Goal: Transaction & Acquisition: Download file/media

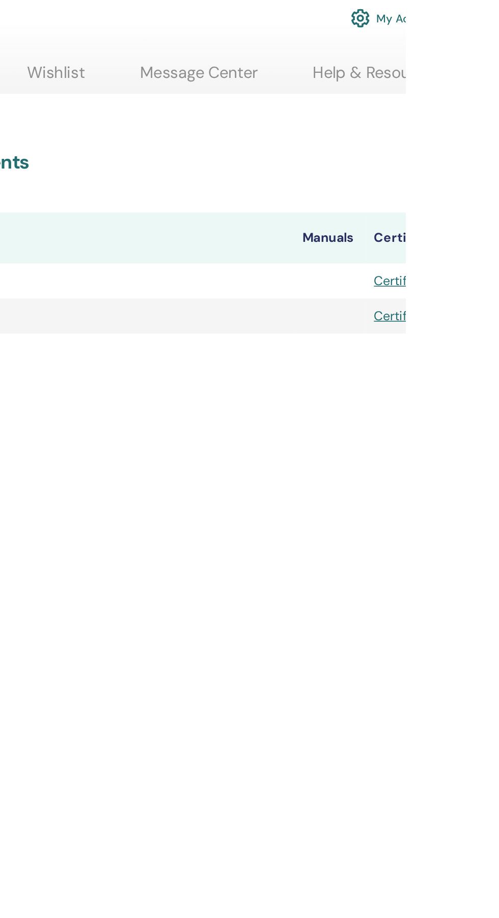
click at [498, 202] on th "Certificates" at bounding box center [505, 201] width 64 height 33
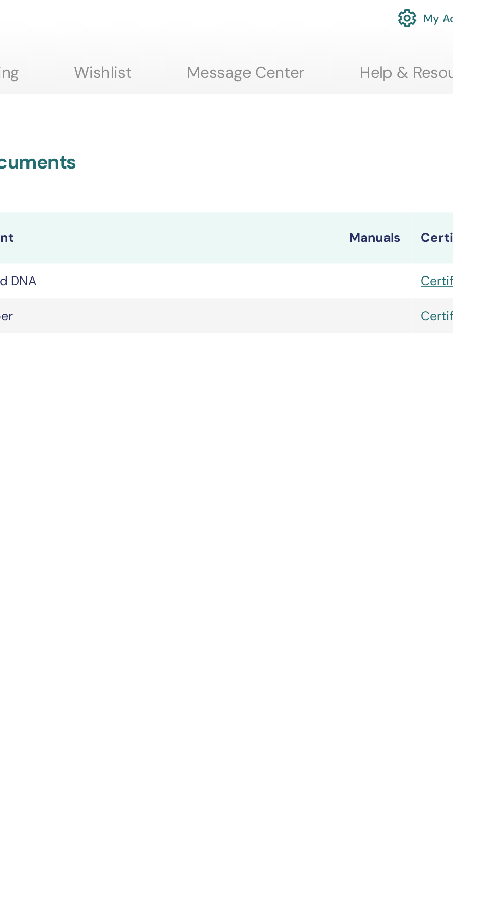
click at [498, 252] on link "Certificate" at bounding box center [498, 251] width 40 height 11
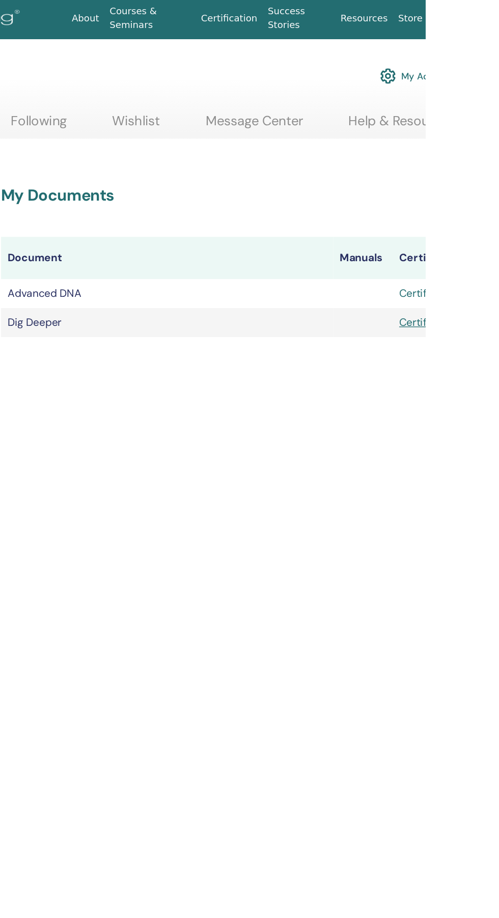
click at [498, 231] on link "Certificate" at bounding box center [498, 228] width 40 height 11
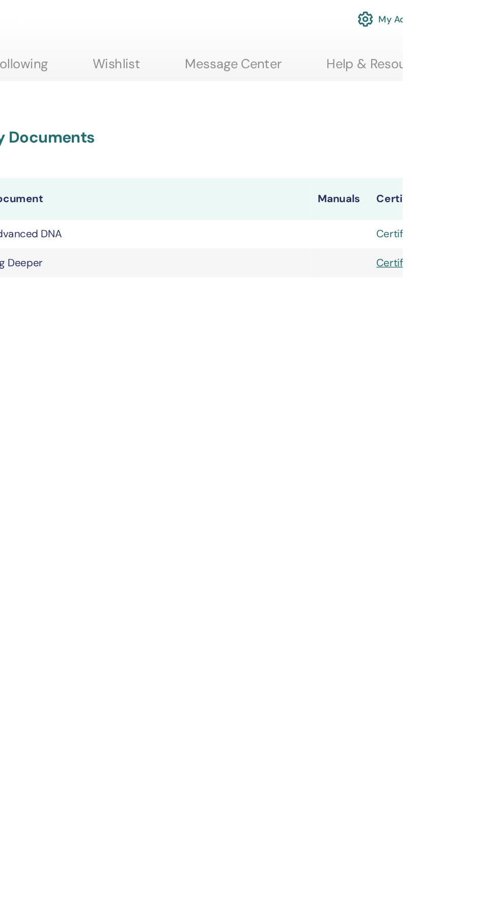
click at [498, 228] on link "Certificate" at bounding box center [498, 228] width 40 height 11
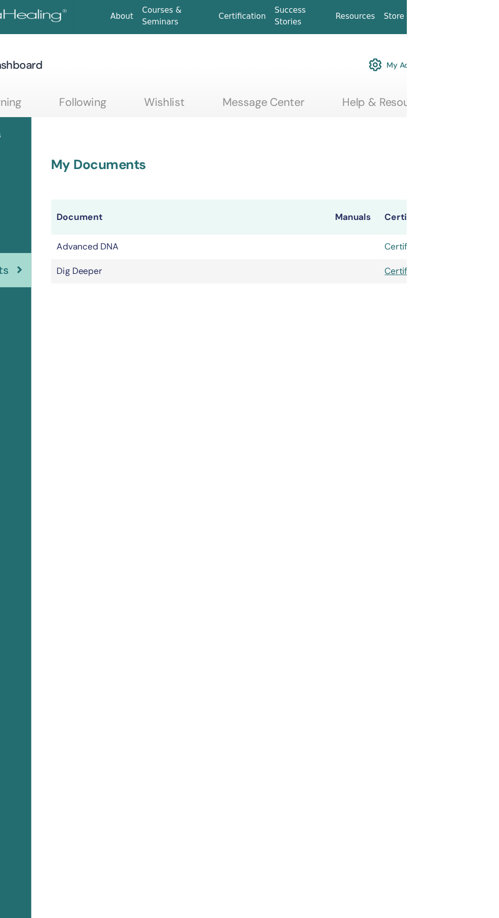
click at [498, 233] on link "Certificate" at bounding box center [498, 228] width 40 height 11
click at [498, 253] on link "Certificate" at bounding box center [498, 251] width 40 height 11
click at [498, 251] on link "Certificate" at bounding box center [498, 251] width 40 height 11
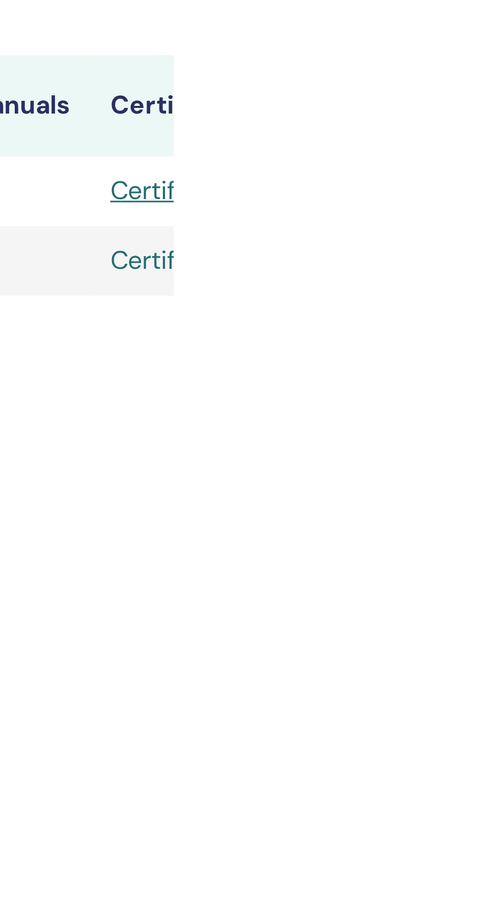
click at [498, 254] on link "Certificate" at bounding box center [498, 251] width 40 height 11
